Goal: Task Accomplishment & Management: Complete application form

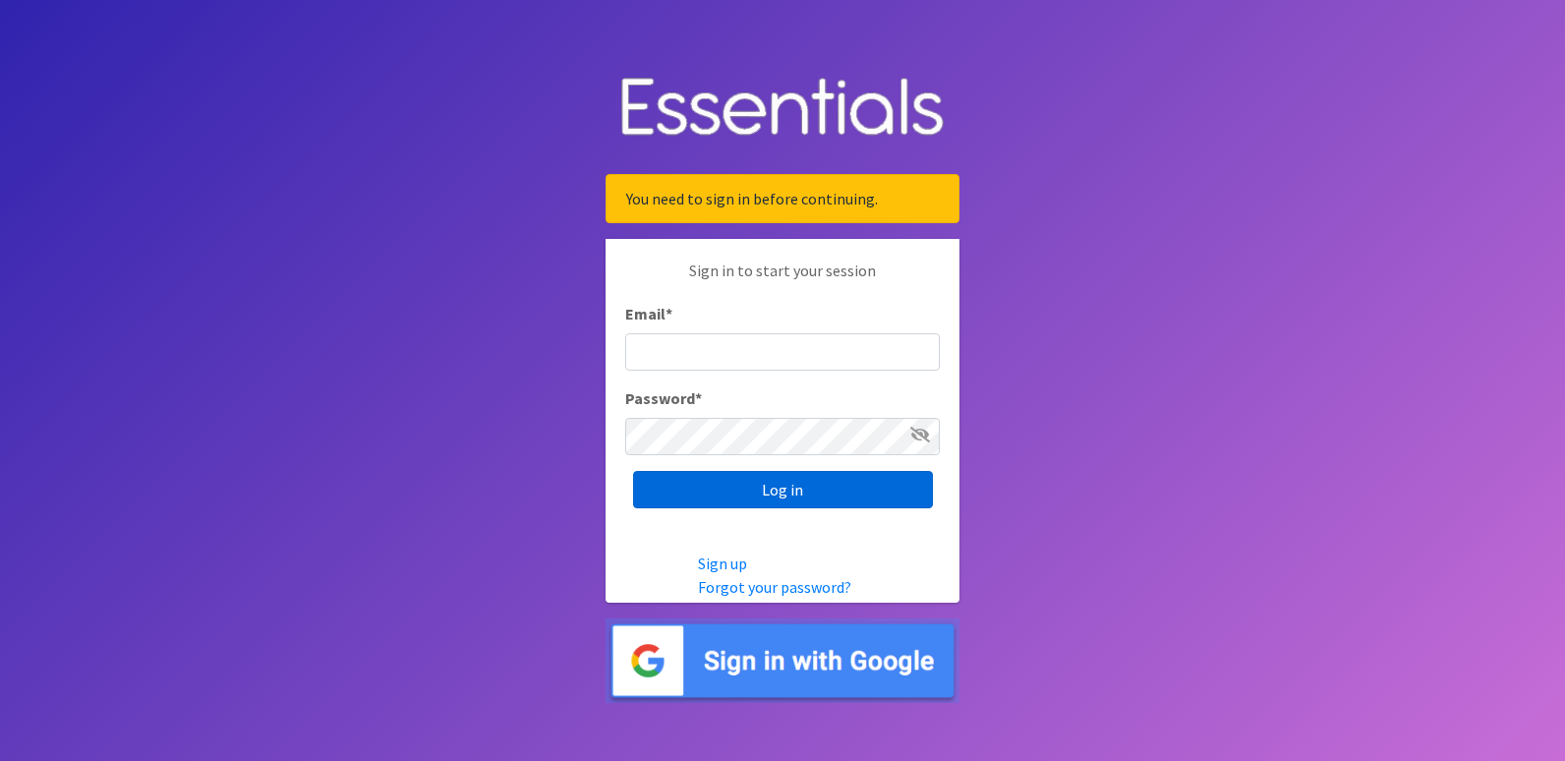
type input "[PERSON_NAME][EMAIL_ADDRESS][PERSON_NAME][DOMAIN_NAME]"
click at [750, 490] on input "Log in" at bounding box center [783, 489] width 300 height 37
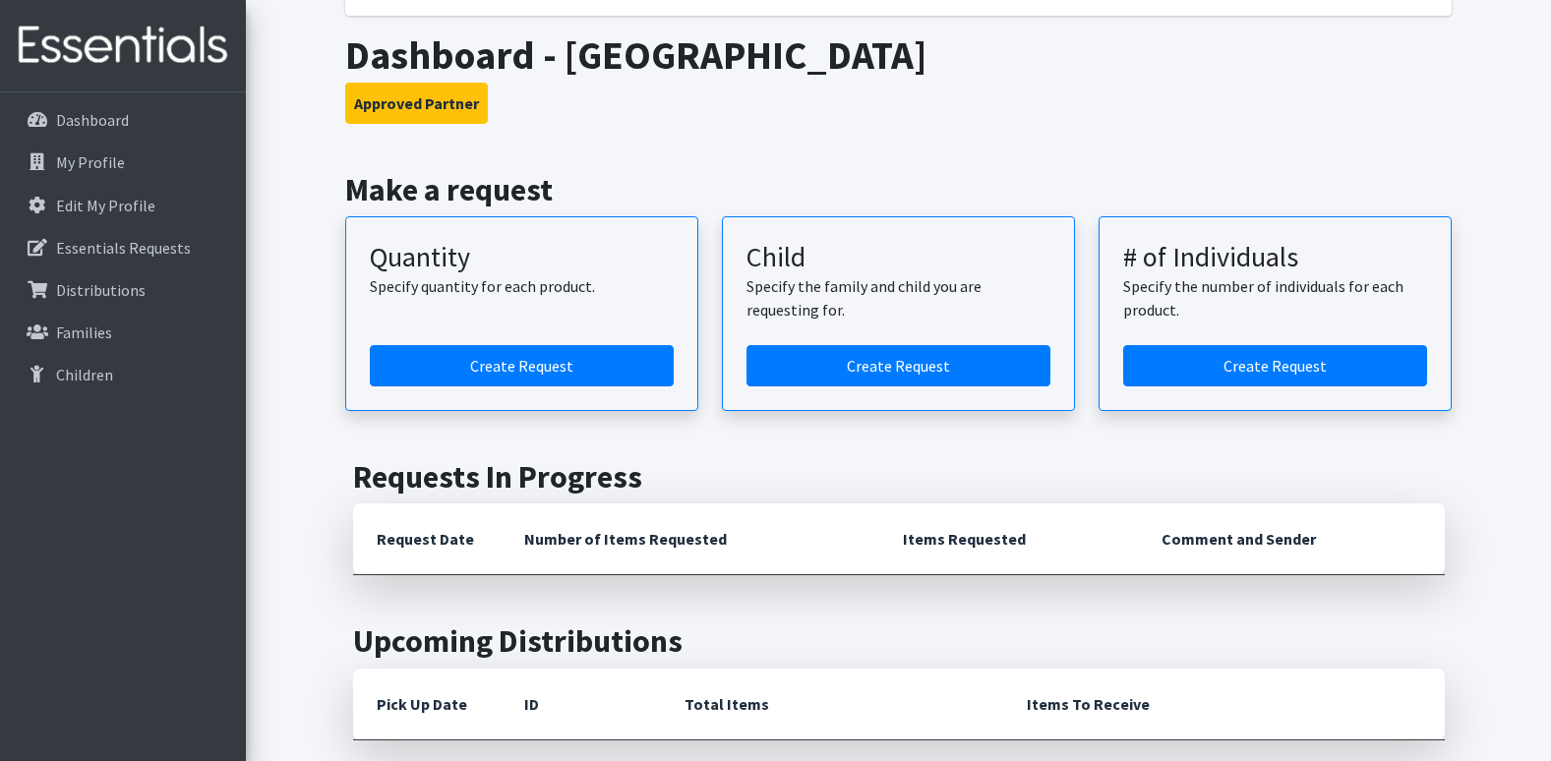
scroll to position [197, 0]
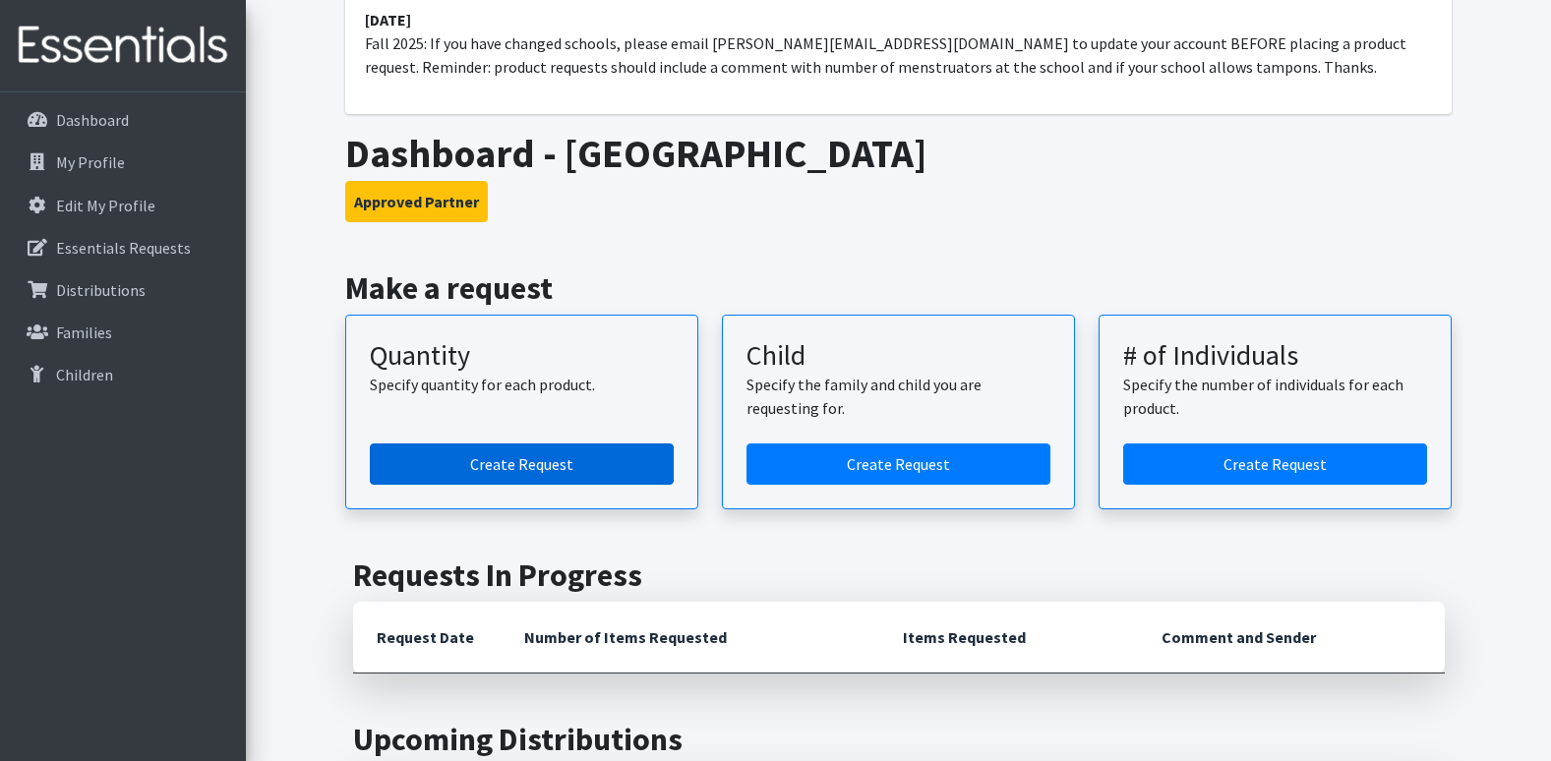
click at [504, 460] on link "Create Request" at bounding box center [522, 463] width 304 height 41
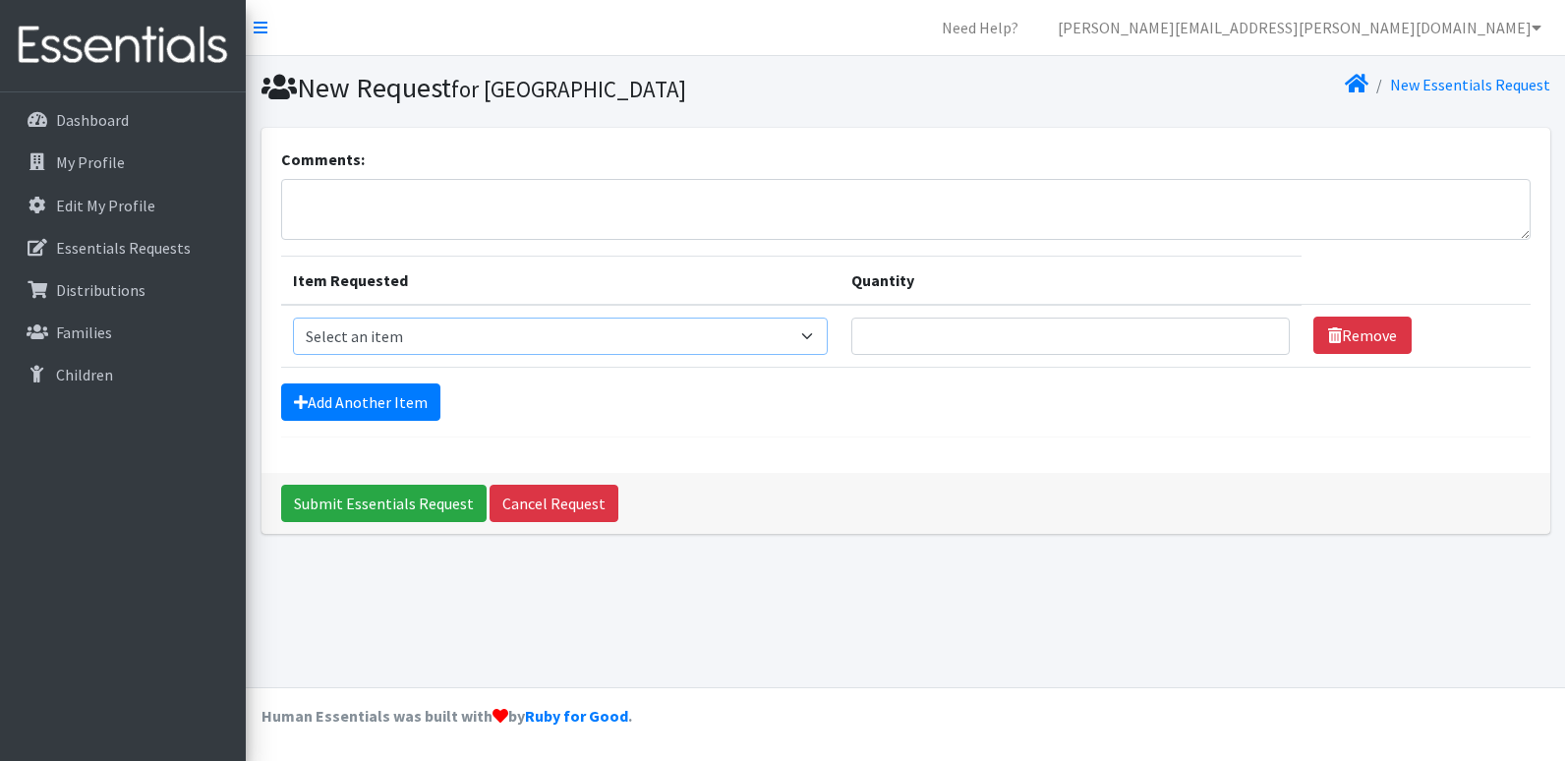
click at [819, 331] on select "Select an item (LOWCOUNTRY) REGULAR TAMPONS Adult Period Pack Student Period Pa…" at bounding box center [560, 336] width 535 height 37
select select "7757"
click at [293, 318] on select "Select an item (LOWCOUNTRY) REGULAR TAMPONS Adult Period Pack Student Period Pa…" at bounding box center [560, 336] width 535 height 37
click at [1248, 334] on input "Quantity" at bounding box center [1072, 336] width 440 height 37
click at [1256, 344] on input "1" at bounding box center [1072, 336] width 440 height 37
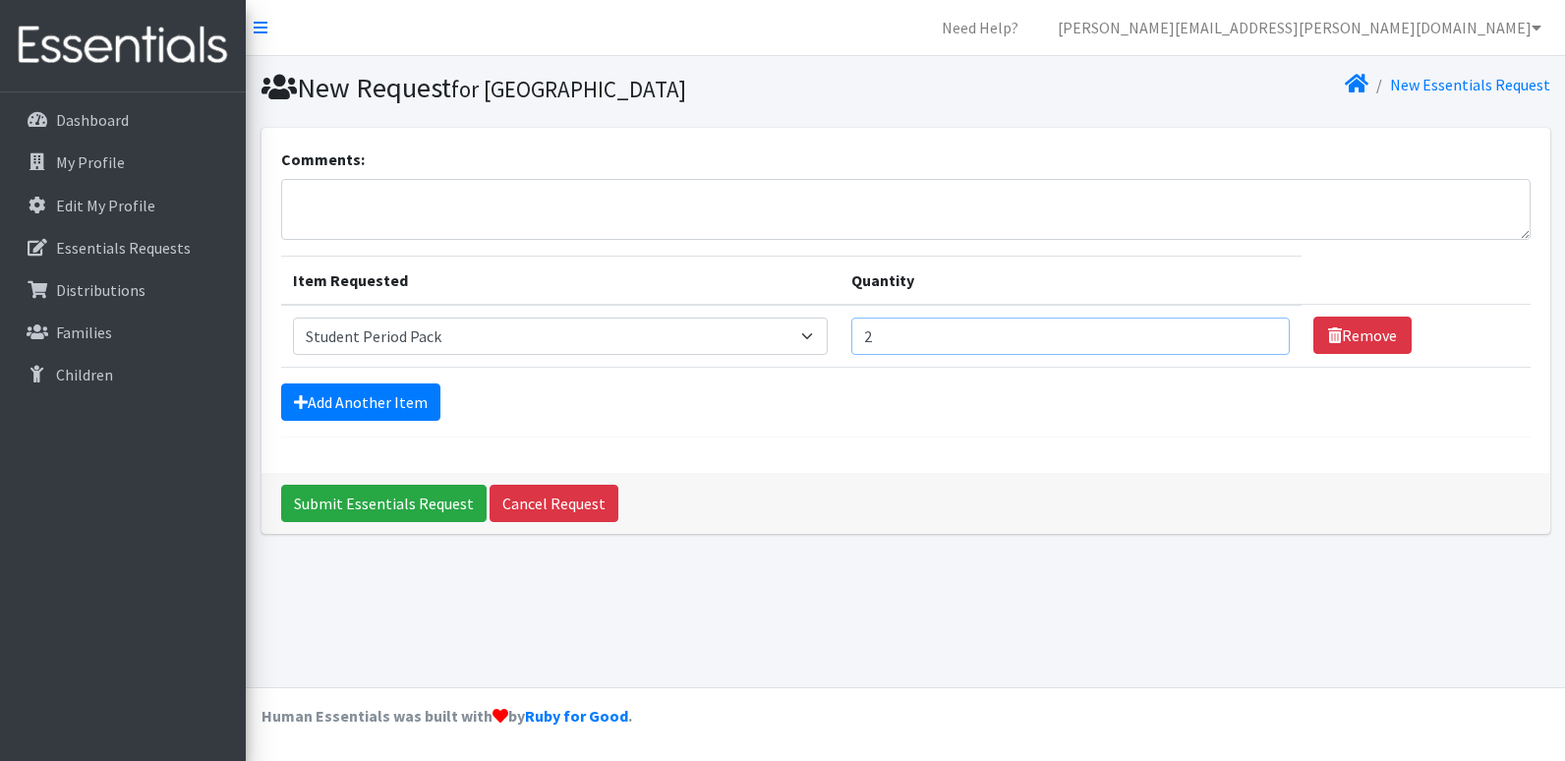
click at [1260, 326] on input "2" at bounding box center [1072, 336] width 440 height 37
drag, startPoint x: 868, startPoint y: 333, endPoint x: 900, endPoint y: 332, distance: 31.5
click at [900, 332] on input "2" at bounding box center [1072, 336] width 440 height 37
click at [333, 397] on link "Add Another Item" at bounding box center [360, 402] width 159 height 37
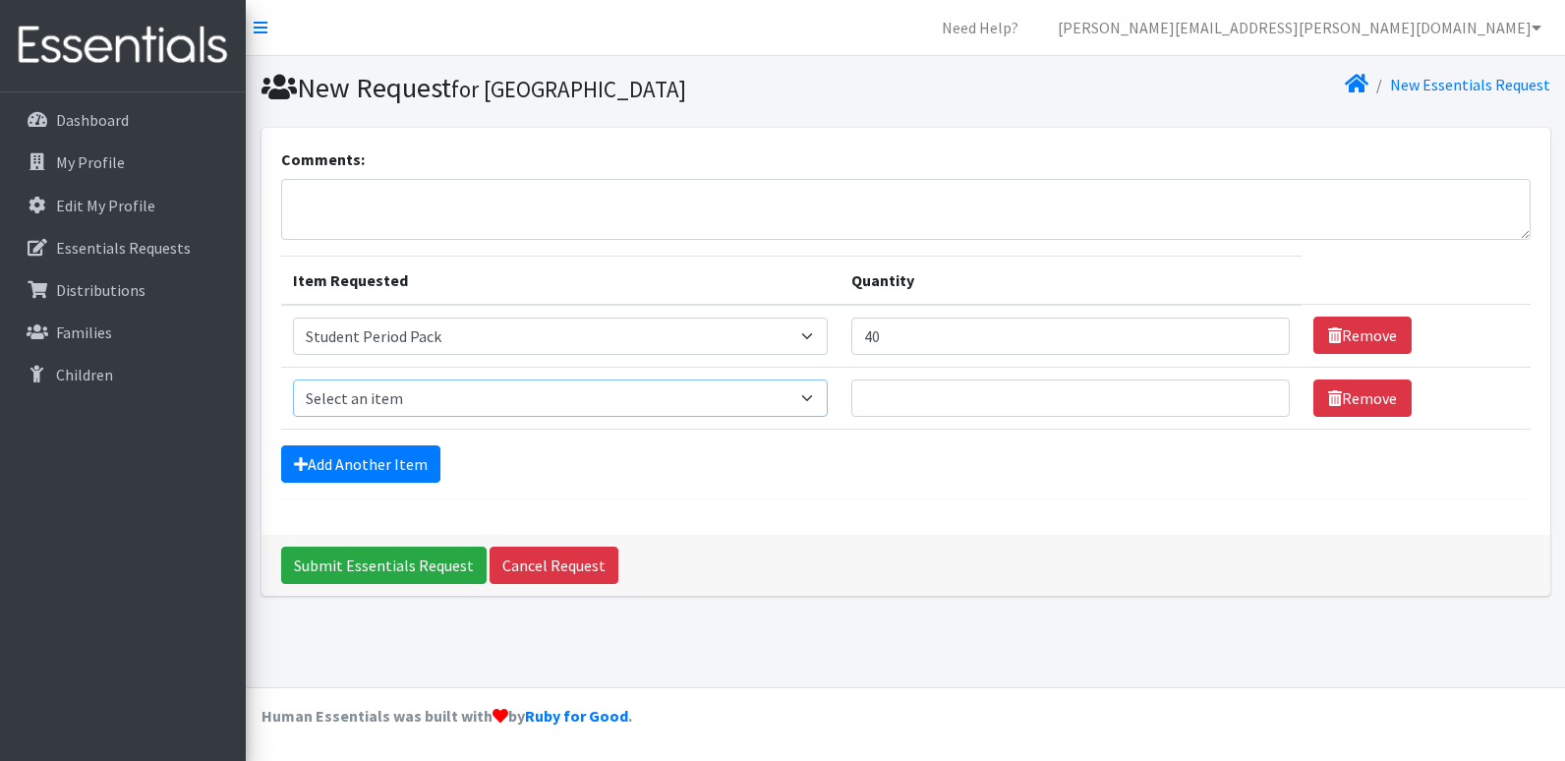
click at [816, 391] on select "Select an item (LOWCOUNTRY) REGULAR TAMPONS Adult Period Pack Student Period Pa…" at bounding box center [560, 398] width 535 height 37
click at [980, 487] on form "Comments: Item Requested Quantity Item Requested Select an item (LOWCOUNTRY) RE…" at bounding box center [906, 324] width 1250 height 352
drag, startPoint x: 892, startPoint y: 336, endPoint x: 870, endPoint y: 338, distance: 21.7
click at [870, 338] on input "40" at bounding box center [1072, 336] width 440 height 37
type input "50"
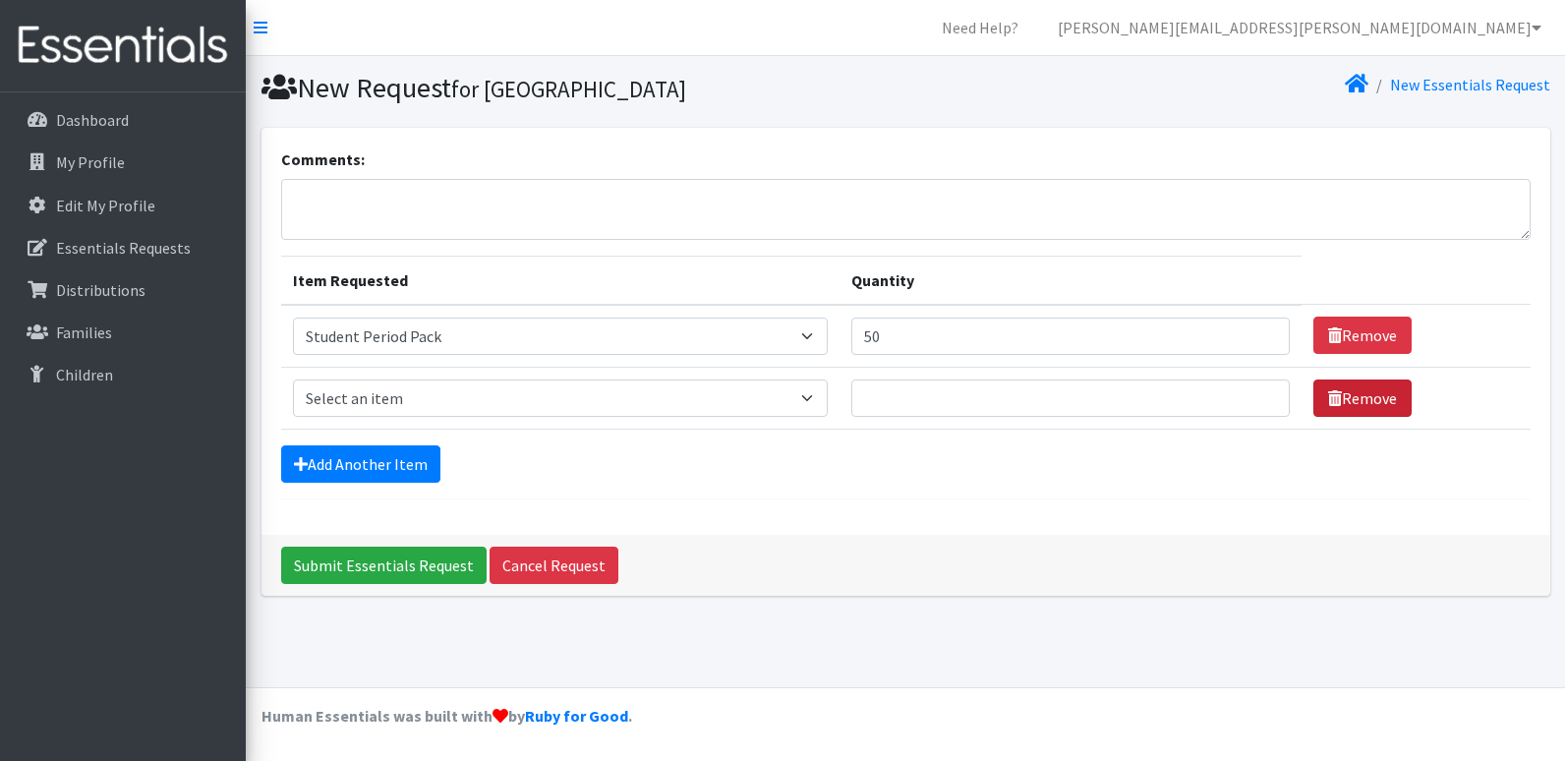
click at [1349, 397] on link "Remove" at bounding box center [1363, 398] width 98 height 37
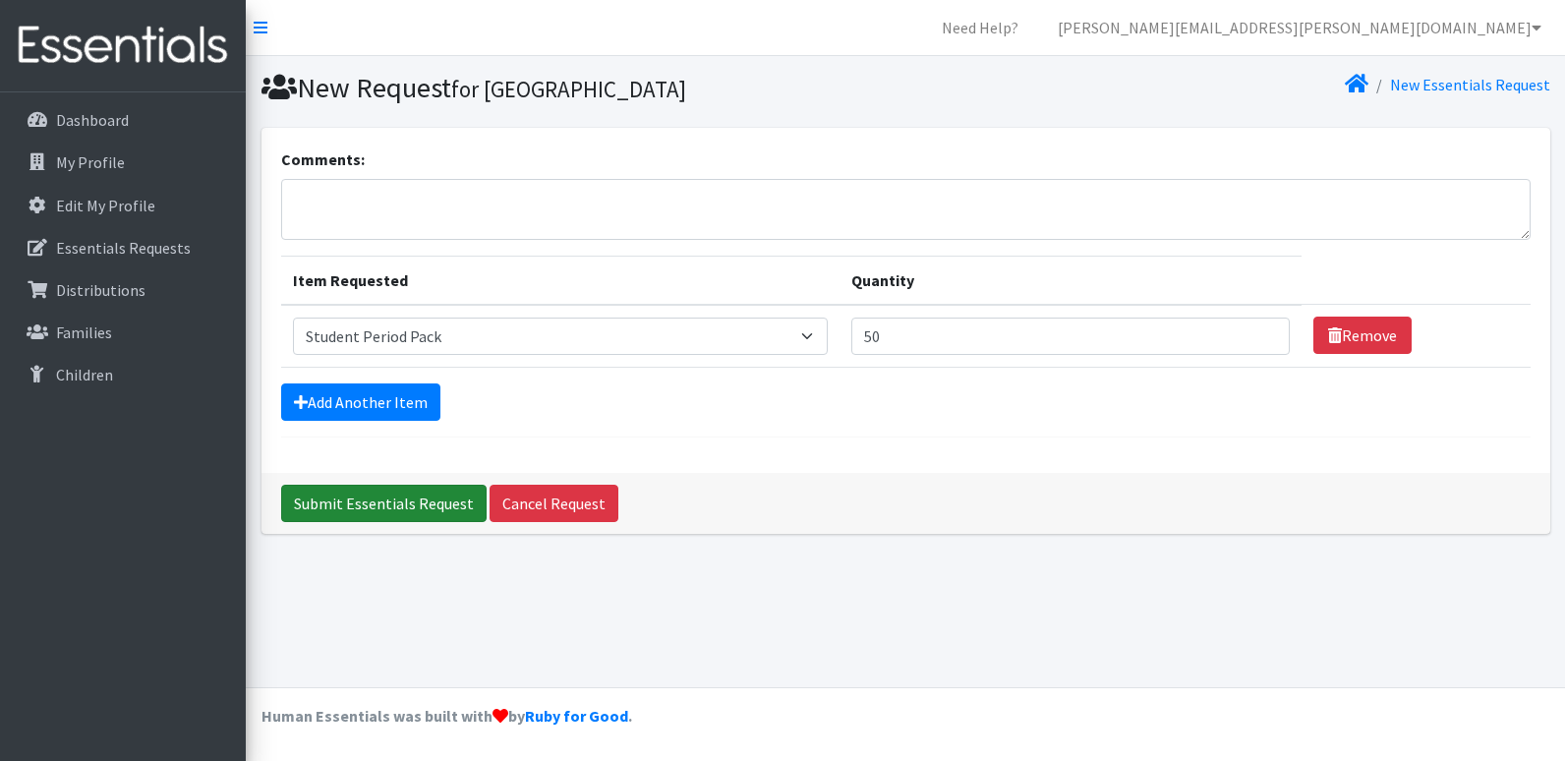
click at [395, 503] on input "Submit Essentials Request" at bounding box center [384, 503] width 206 height 37
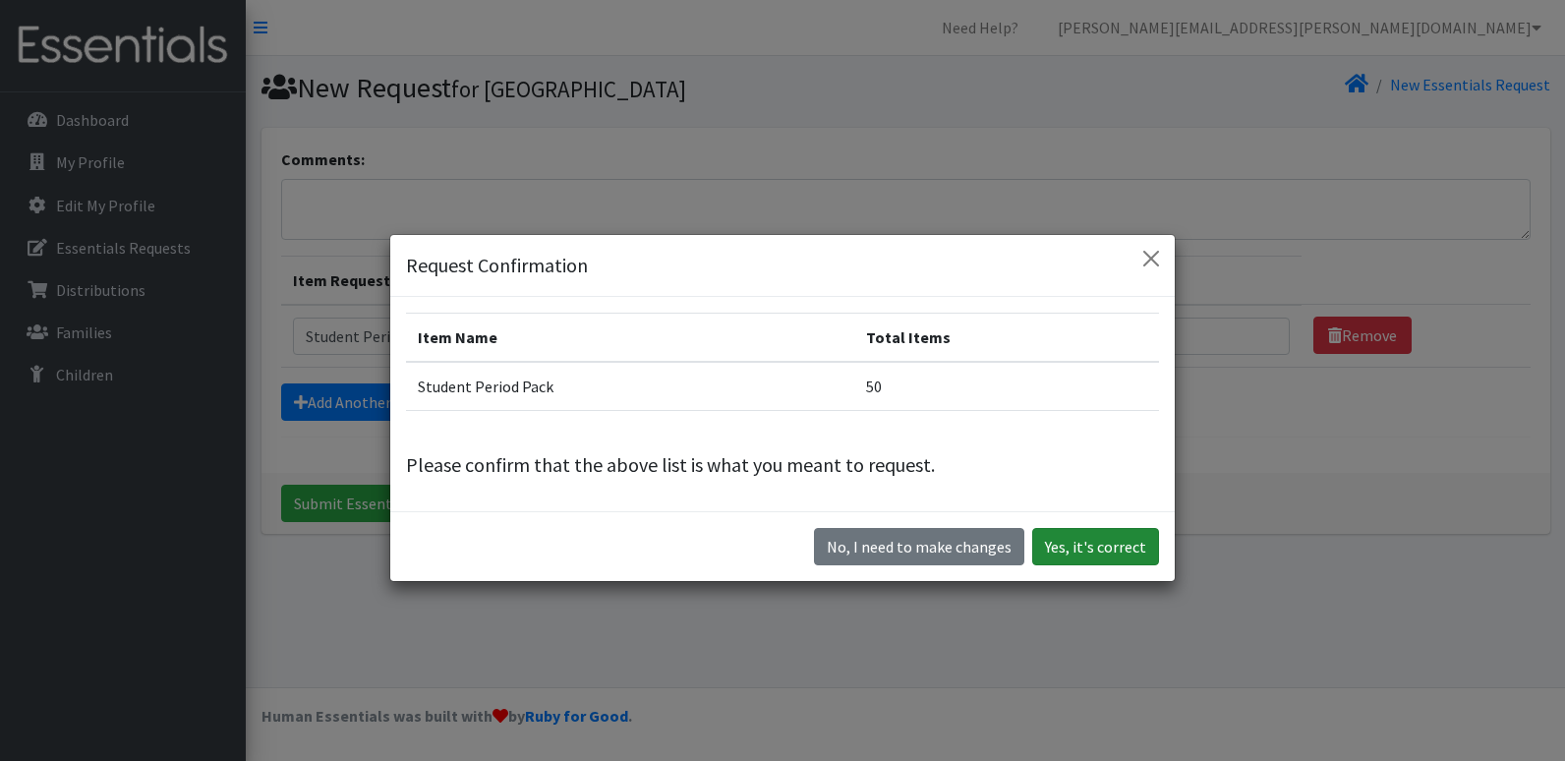
click at [1068, 544] on button "Yes, it's correct" at bounding box center [1096, 546] width 127 height 37
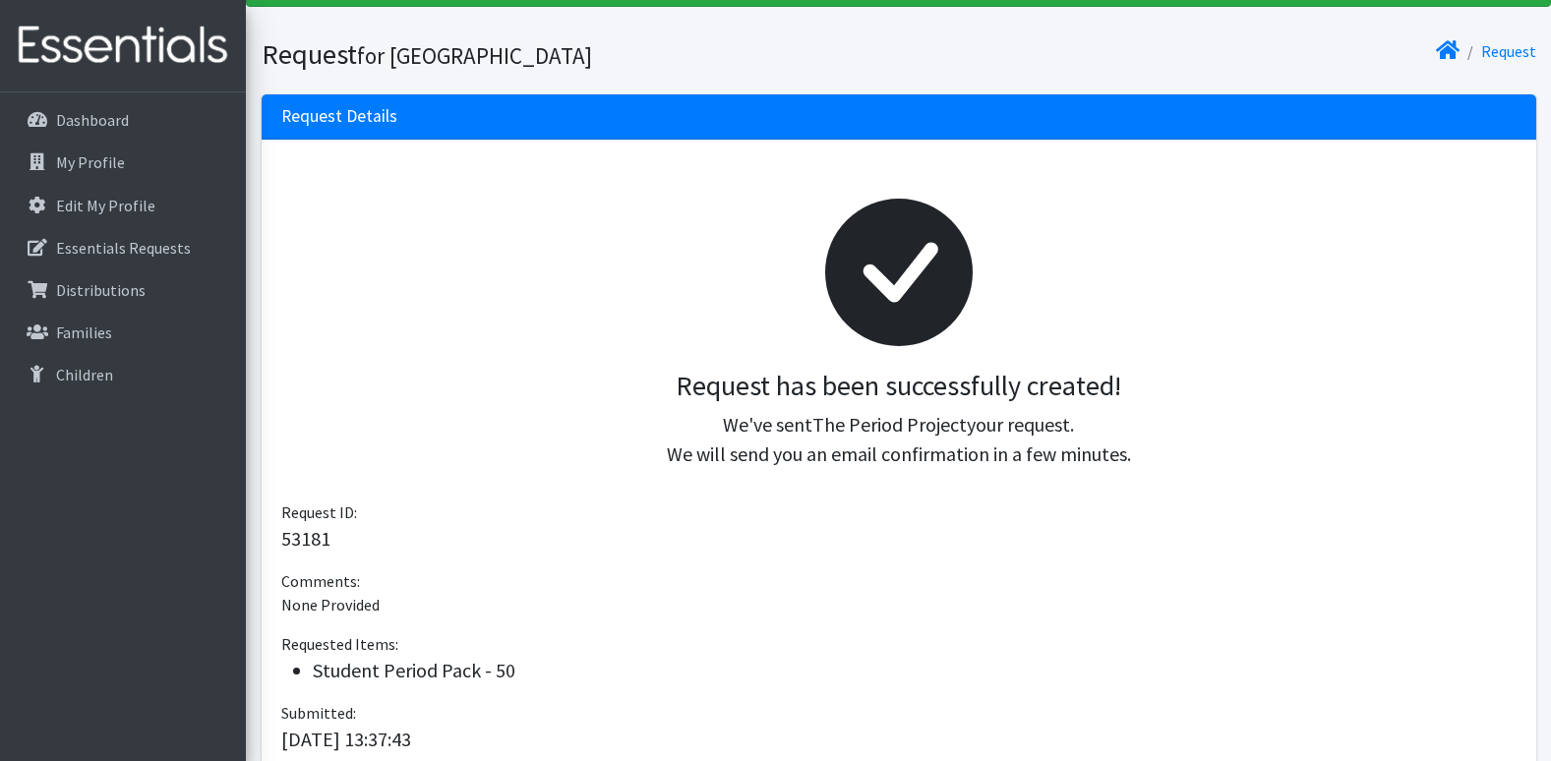
scroll to position [197, 0]
